Goal: Use online tool/utility: Utilize a website feature to perform a specific function

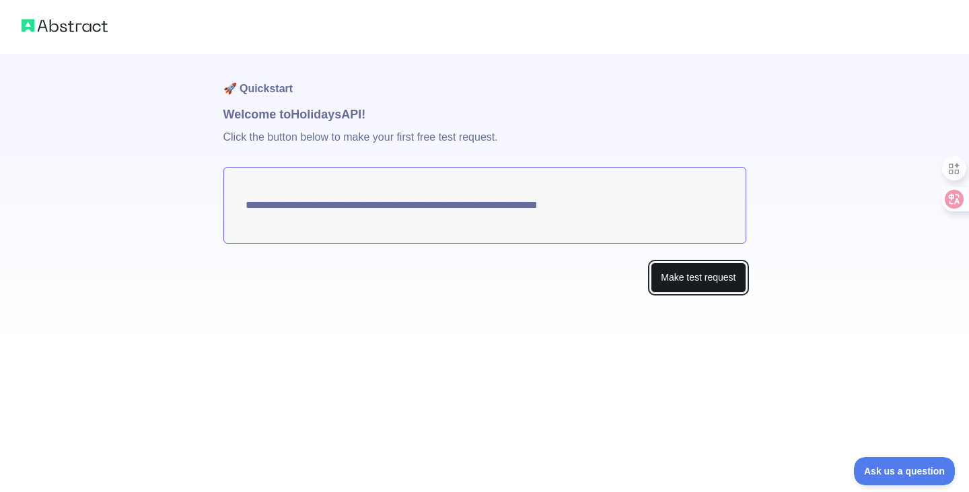
click at [708, 278] on button "Make test request" at bounding box center [698, 277] width 95 height 30
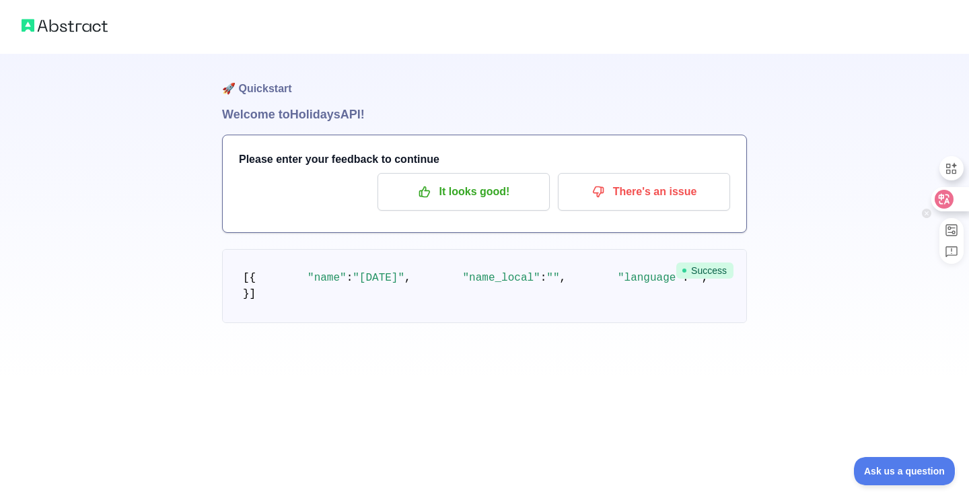
click at [953, 204] on div at bounding box center [949, 199] width 36 height 24
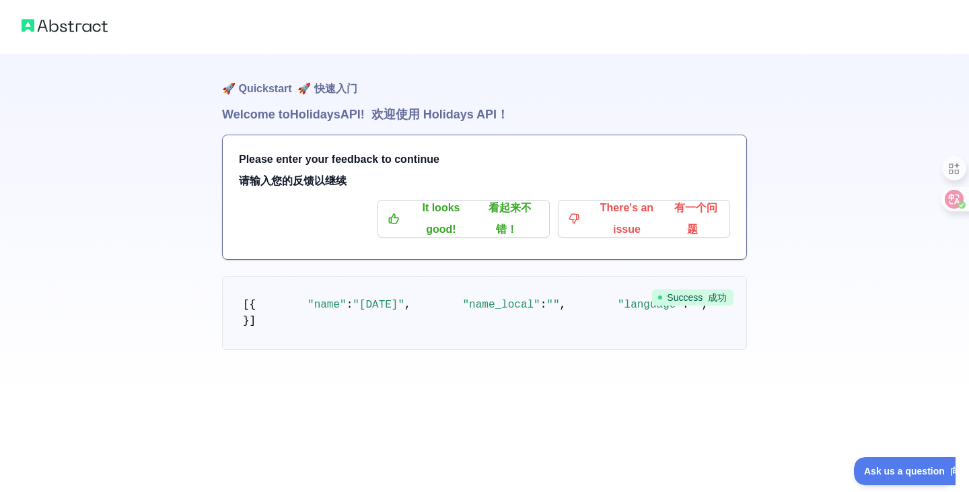
click at [331, 117] on h1 "Welcome to Holidays API! 欢迎使用 Holidays API！" at bounding box center [484, 114] width 525 height 19
click at [464, 227] on p "It looks good! 看起来不错！" at bounding box center [464, 218] width 152 height 23
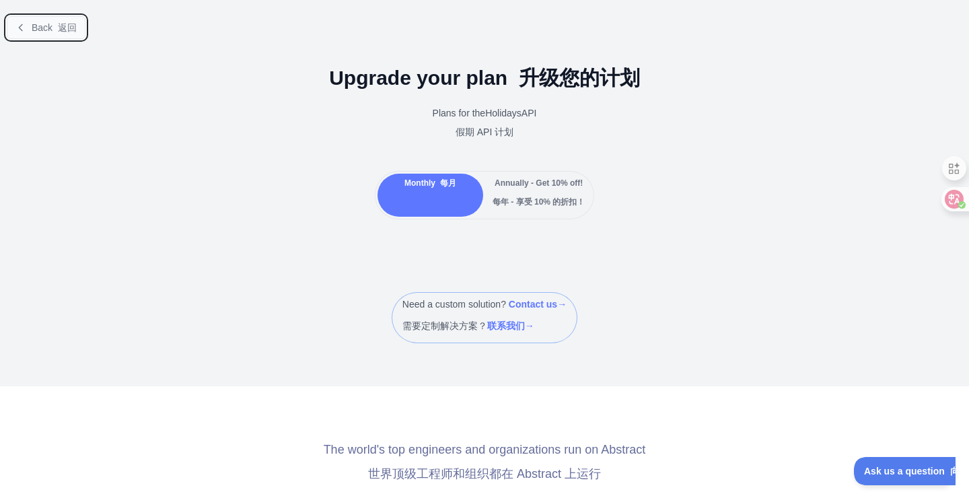
click at [65, 34] on button "Back 返回" at bounding box center [46, 27] width 79 height 23
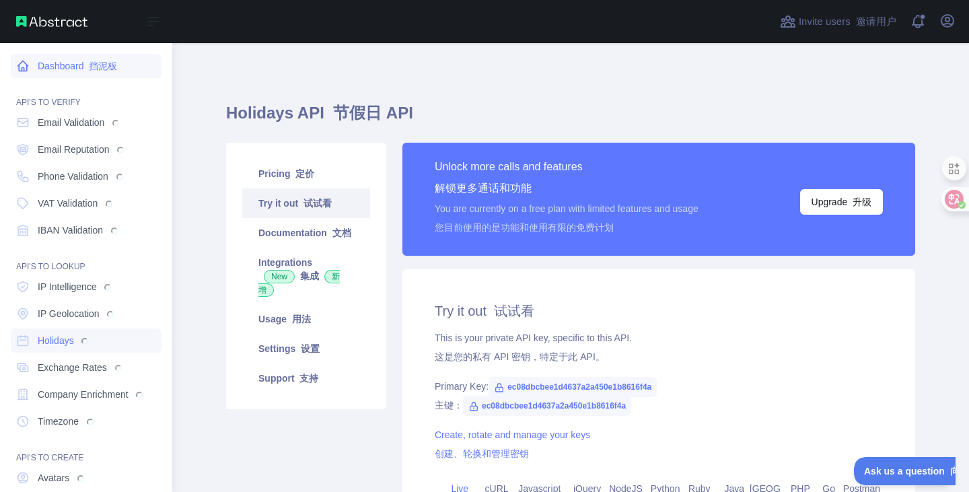
click at [22, 67] on icon at bounding box center [22, 65] width 13 height 13
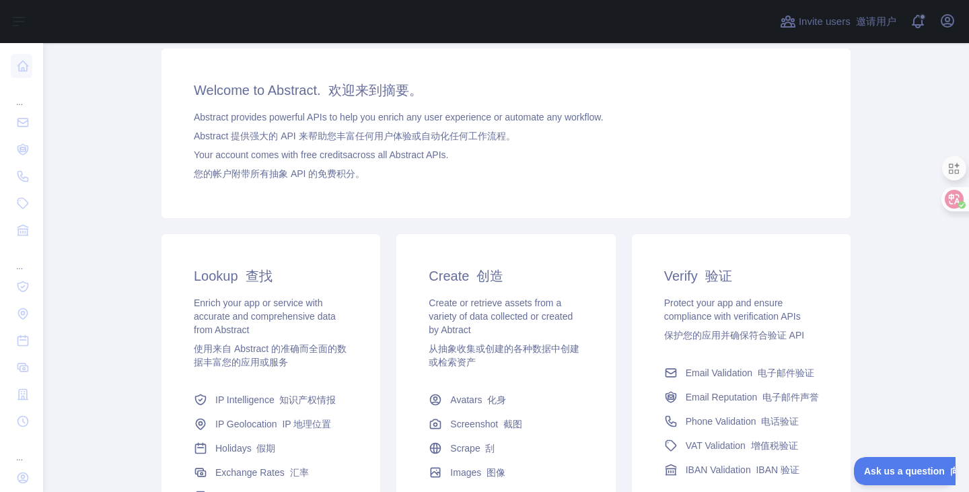
scroll to position [171, 0]
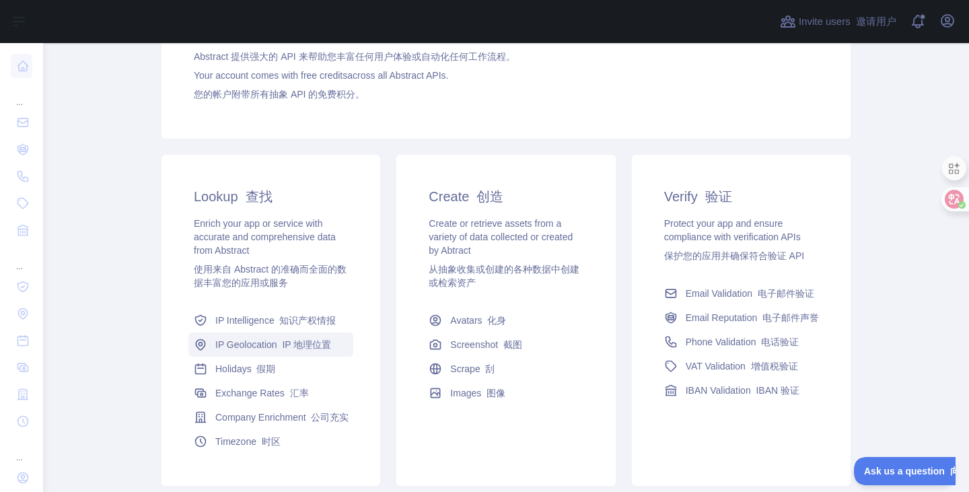
click at [304, 347] on font "IP 地理位置" at bounding box center [306, 344] width 49 height 11
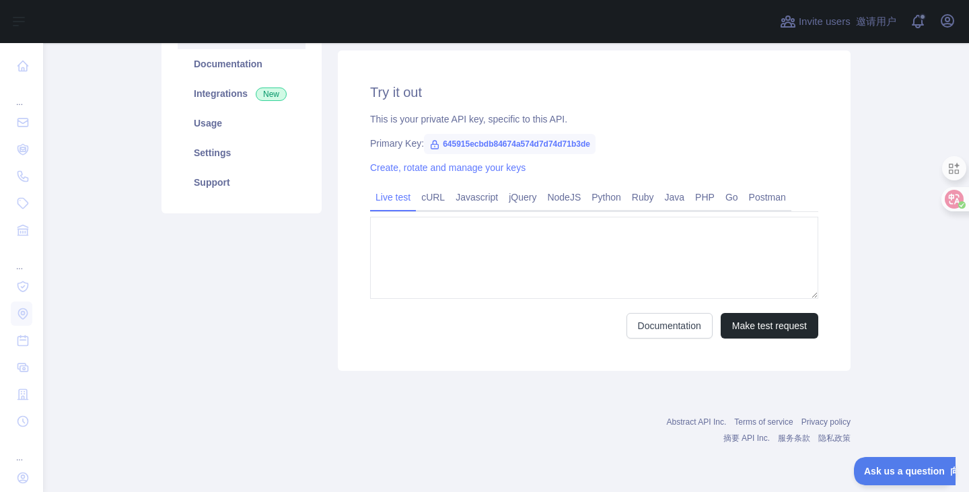
type textarea "**********"
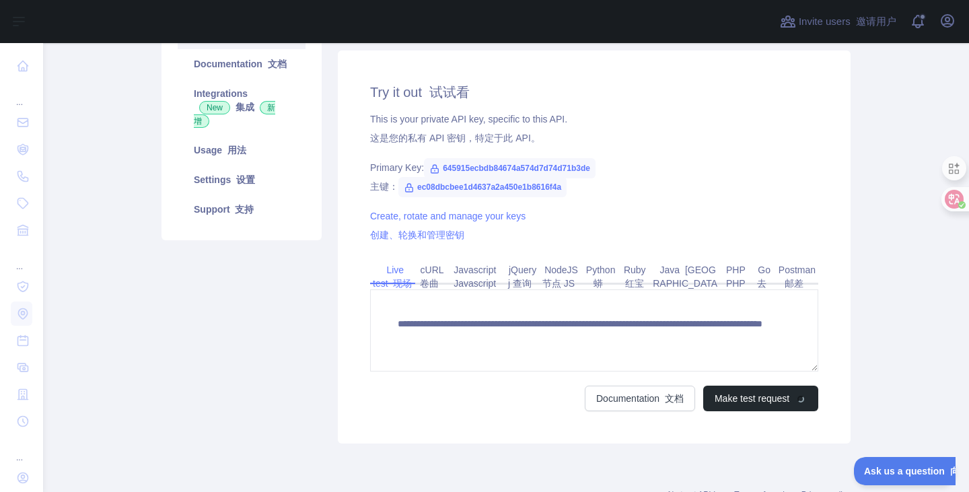
scroll to position [171, 0]
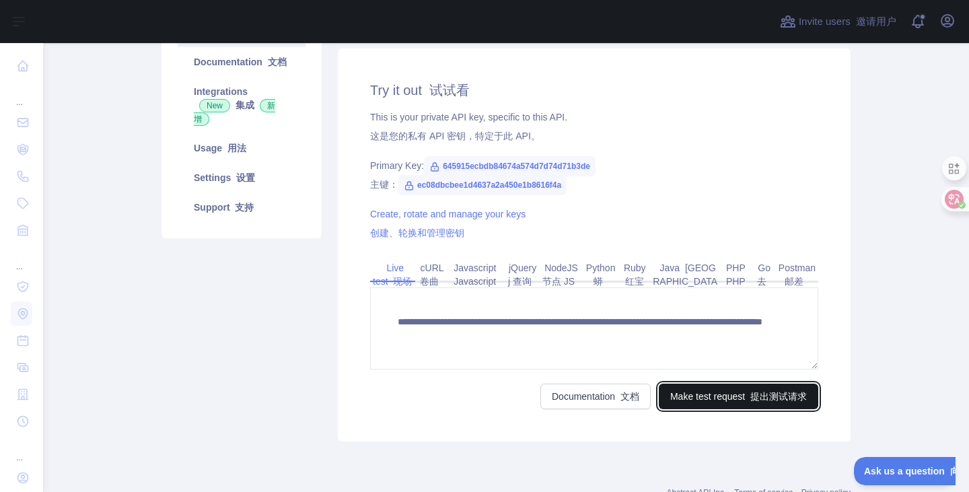
click at [669, 396] on button "Make test request 提出测试请求" at bounding box center [738, 396] width 159 height 26
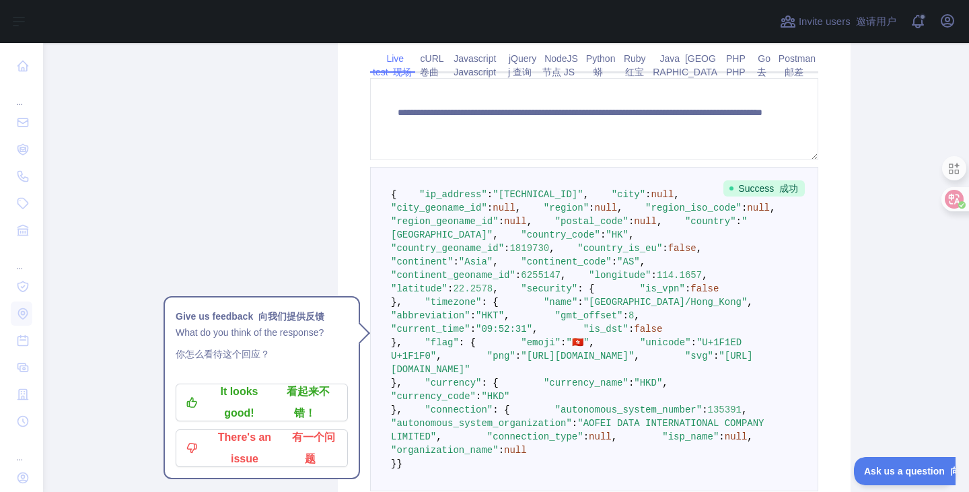
scroll to position [411, 0]
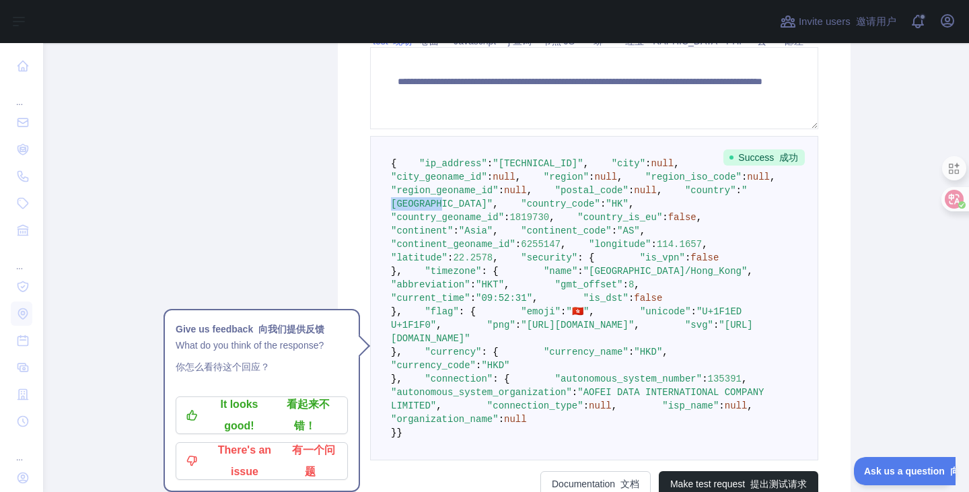
drag, startPoint x: 483, startPoint y: 272, endPoint x: 532, endPoint y: 275, distance: 49.2
click at [532, 209] on span ""[GEOGRAPHIC_DATA]"" at bounding box center [569, 197] width 356 height 24
click at [504, 223] on span ""country_geoname_id"" at bounding box center [447, 217] width 113 height 11
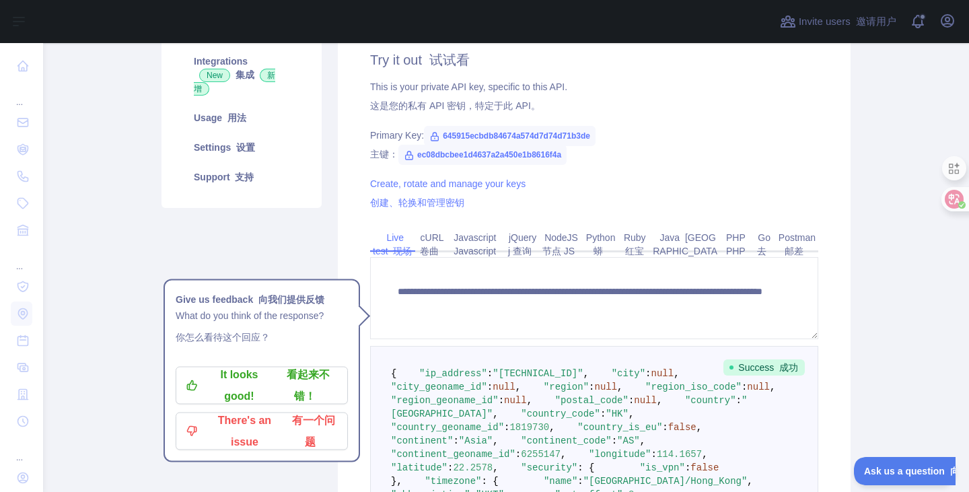
scroll to position [6, 0]
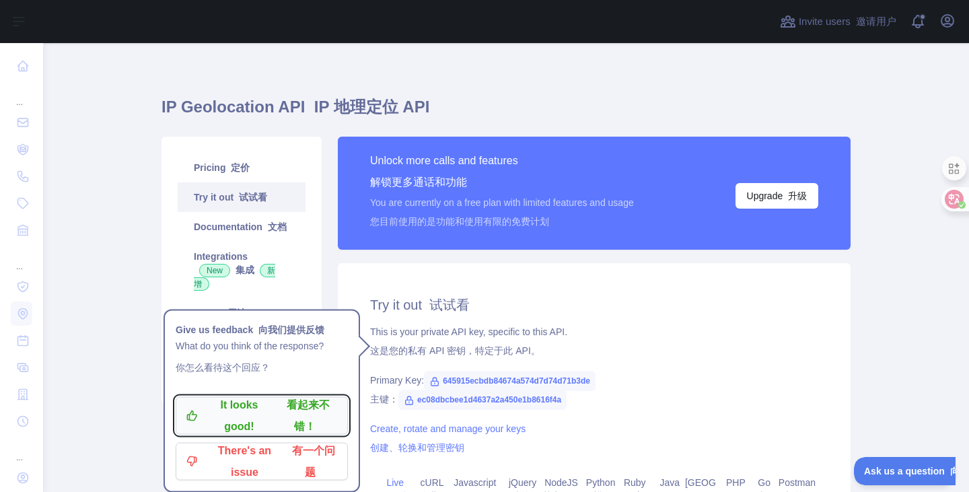
click at [307, 405] on font "看起来不错！" at bounding box center [308, 415] width 43 height 33
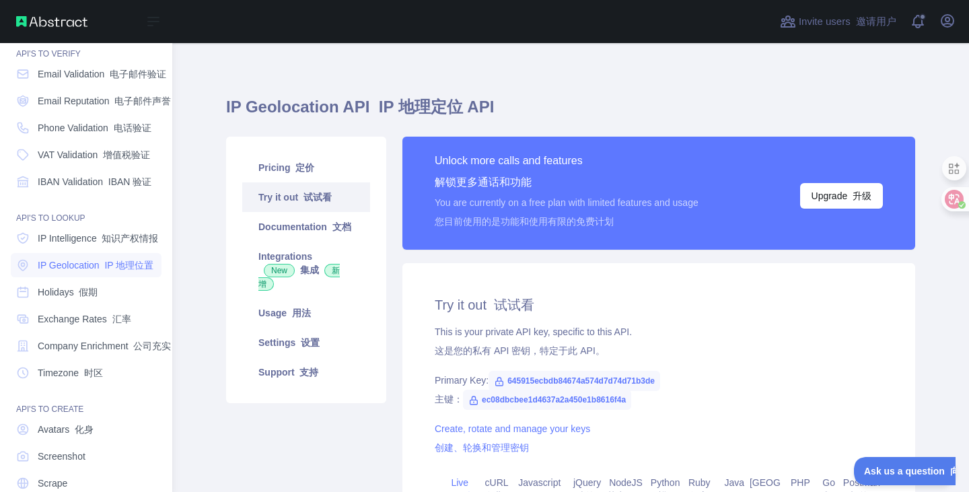
scroll to position [100, 0]
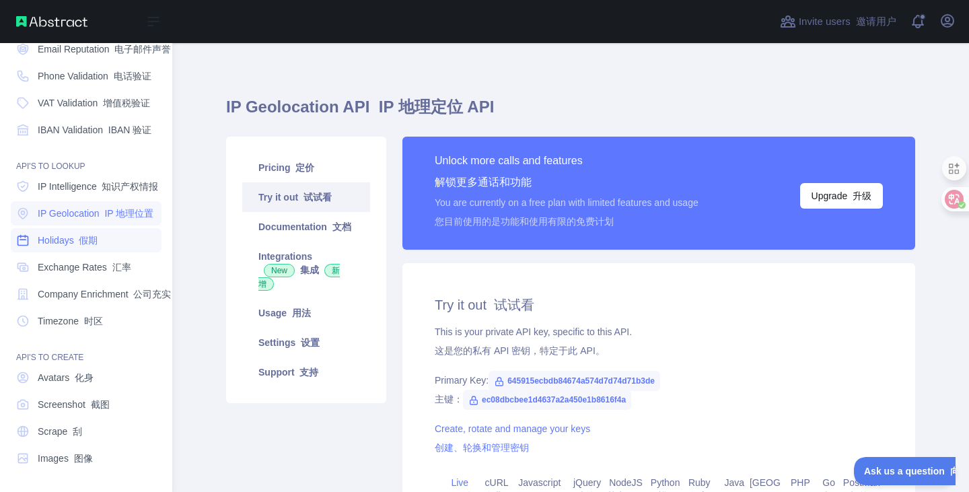
click at [111, 242] on link "Holidays 假期" at bounding box center [86, 240] width 151 height 24
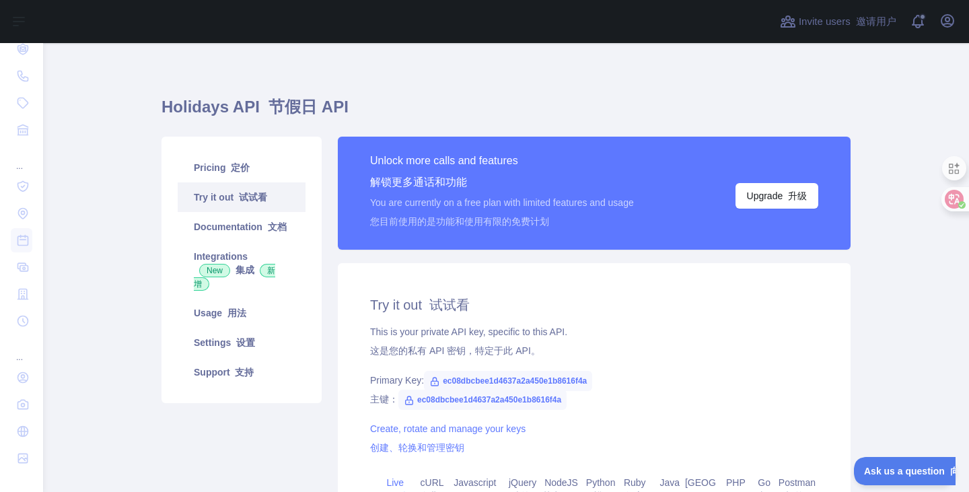
scroll to position [291, 0]
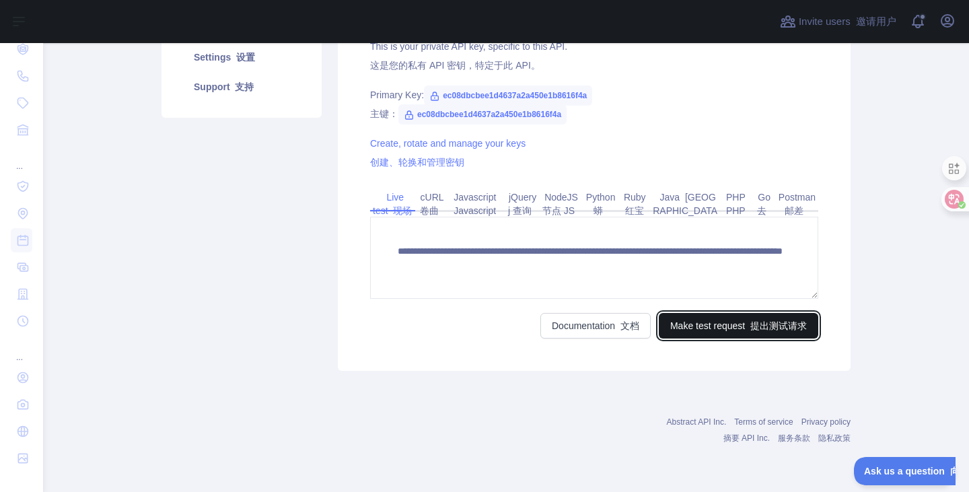
click at [727, 326] on button "Make test request 提出测试请求" at bounding box center [738, 326] width 159 height 26
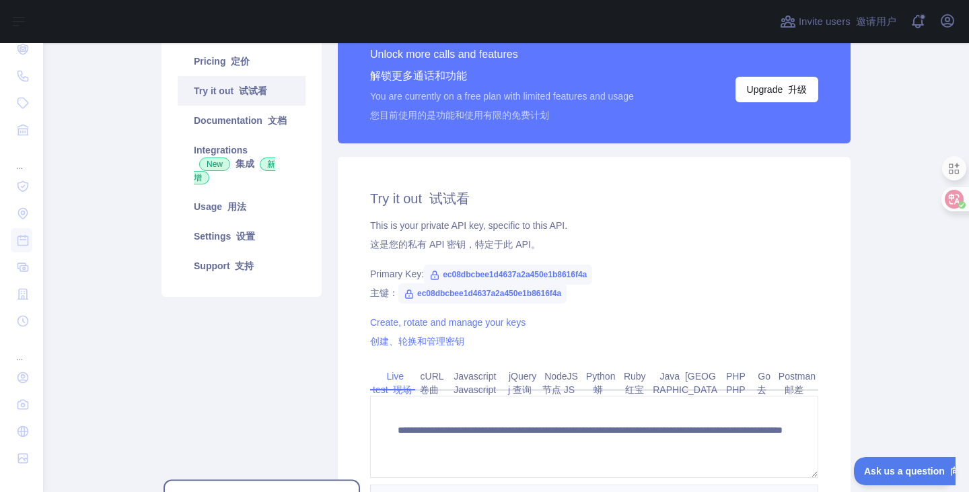
scroll to position [0, 0]
